Goal: Task Accomplishment & Management: Complete application form

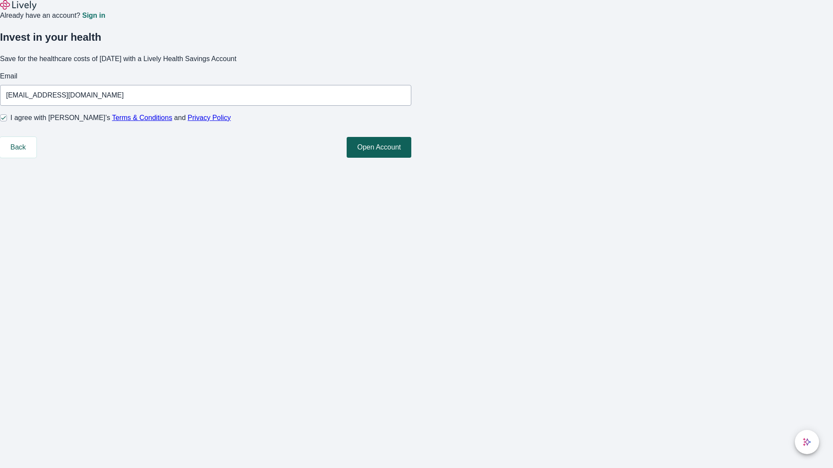
click at [411, 158] on button "Open Account" at bounding box center [378, 147] width 65 height 21
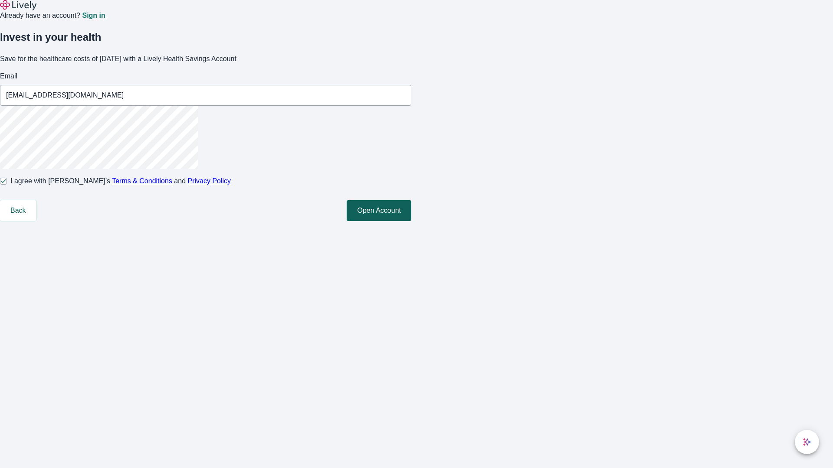
type input "[EMAIL_ADDRESS][DOMAIN_NAME]"
click at [7, 185] on input "I agree with Lively’s Terms & Conditions and Privacy Policy" at bounding box center [3, 181] width 7 height 7
checkbox input "false"
type input "[EMAIL_ADDRESS][DOMAIN_NAME]"
click at [7, 185] on input "I agree with Lively’s Terms & Conditions and Privacy Policy" at bounding box center [3, 181] width 7 height 7
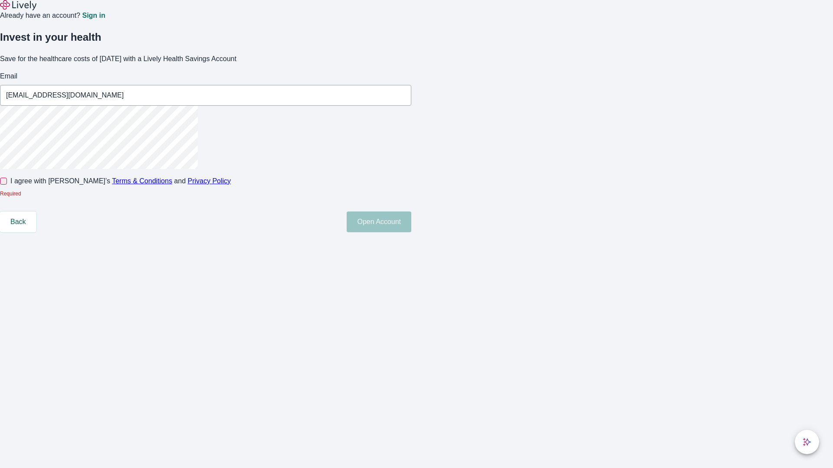
checkbox input "true"
click at [411, 221] on button "Open Account" at bounding box center [378, 210] width 65 height 21
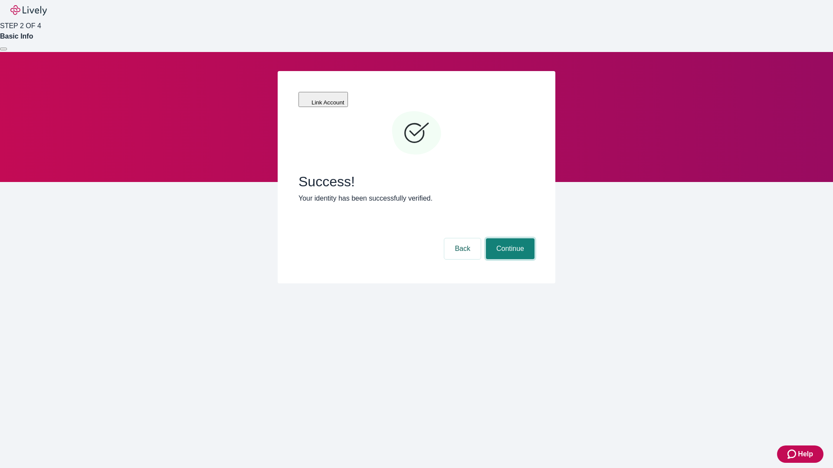
click at [509, 238] on button "Continue" at bounding box center [510, 248] width 49 height 21
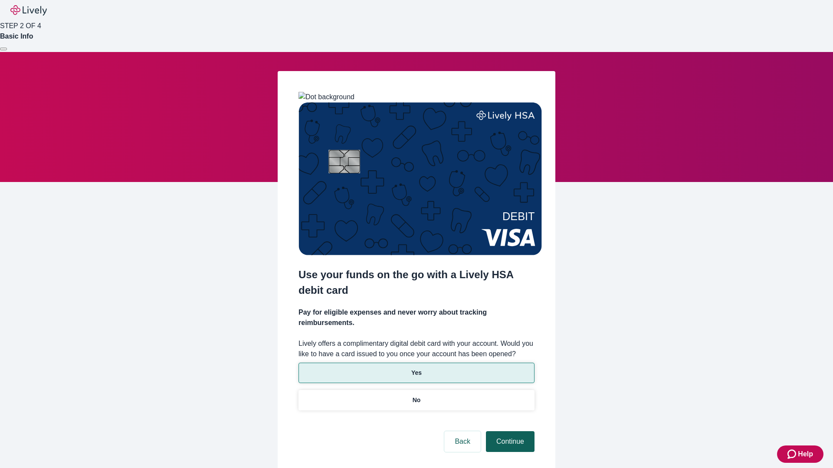
click at [416, 396] on p "No" at bounding box center [416, 400] width 8 height 9
click at [509, 431] on button "Continue" at bounding box center [510, 441] width 49 height 21
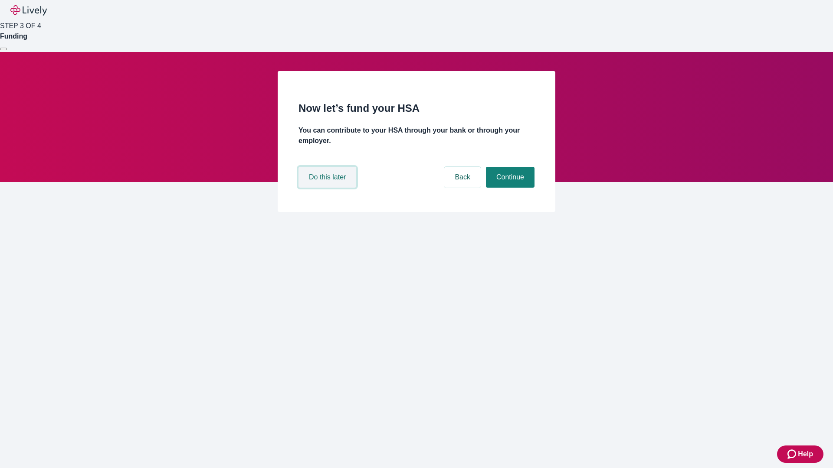
click at [328, 188] on button "Do this later" at bounding box center [327, 177] width 58 height 21
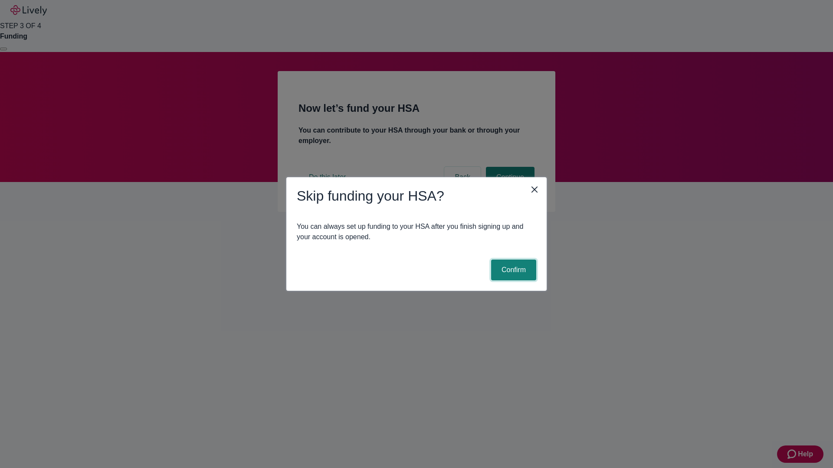
click at [512, 270] on button "Confirm" at bounding box center [513, 270] width 45 height 21
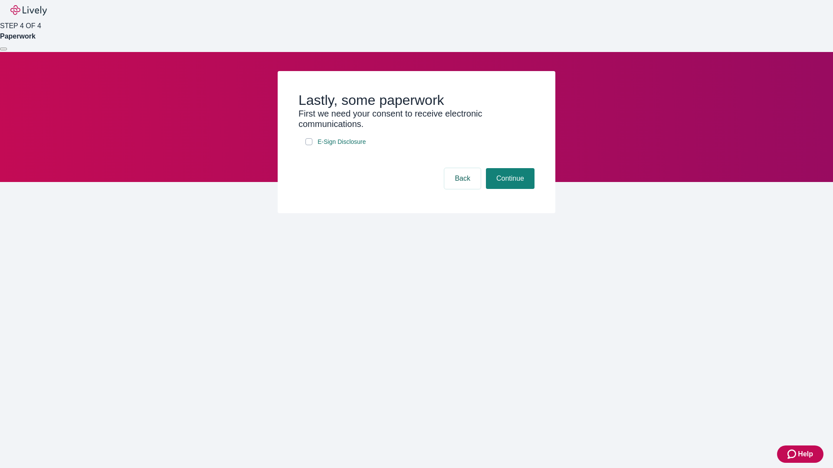
click at [309, 145] on input "E-Sign Disclosure" at bounding box center [308, 141] width 7 height 7
checkbox input "true"
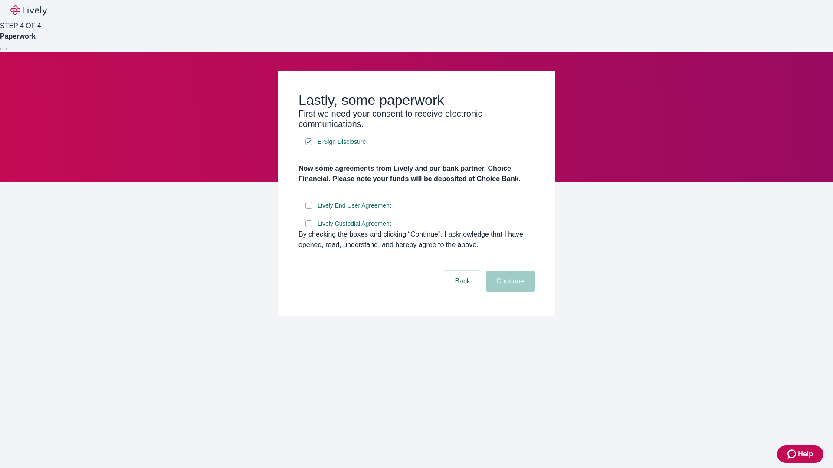
click at [309, 209] on input "Lively End User Agreement" at bounding box center [308, 205] width 7 height 7
checkbox input "true"
click at [309, 227] on input "Lively Custodial Agreement" at bounding box center [308, 223] width 7 height 7
checkbox input "true"
click at [509, 292] on button "Continue" at bounding box center [510, 281] width 49 height 21
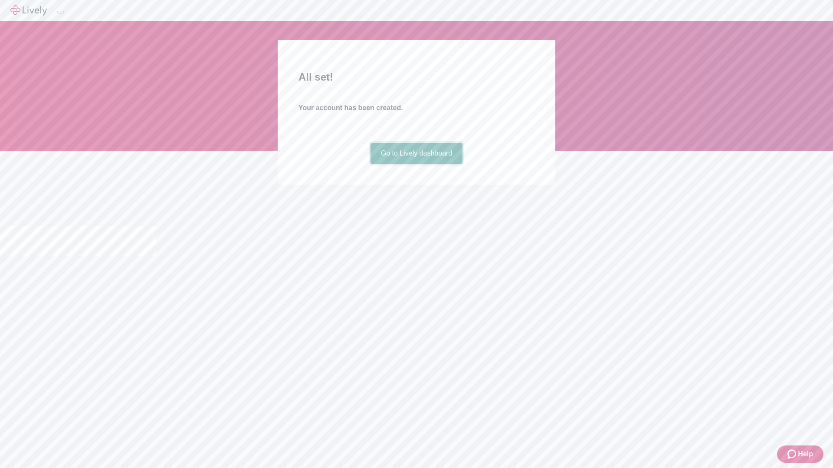
click at [416, 164] on link "Go to Lively dashboard" at bounding box center [416, 153] width 92 height 21
